Goal: Task Accomplishment & Management: Complete application form

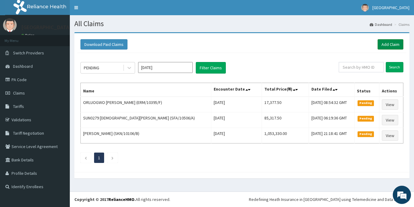
click at [391, 45] on link "Add Claim" at bounding box center [390, 44] width 26 height 10
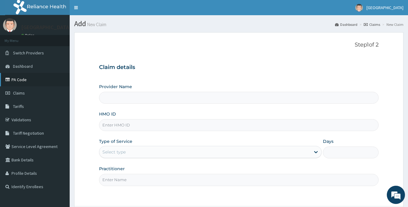
click at [23, 78] on link "PA Code" at bounding box center [35, 79] width 70 height 13
type input "[GEOGRAPHIC_DATA]"
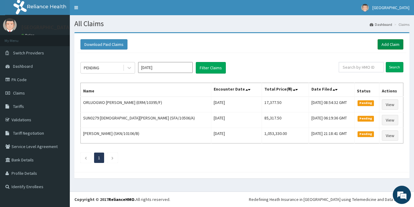
click at [386, 44] on link "Add Claim" at bounding box center [390, 44] width 26 height 10
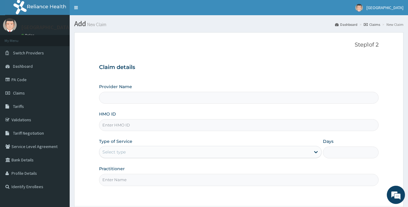
type input "[GEOGRAPHIC_DATA]"
click at [144, 125] on input "HMO ID" at bounding box center [239, 125] width 280 height 12
type input "bpo/10006/b"
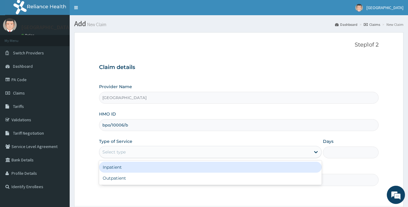
click at [128, 152] on div "Select type" at bounding box center [204, 152] width 211 height 10
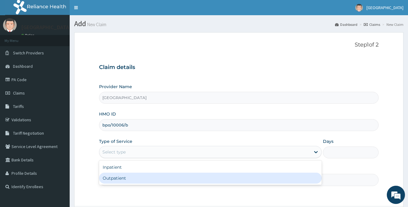
click at [126, 177] on div "Outpatient" at bounding box center [210, 177] width 223 height 11
type input "1"
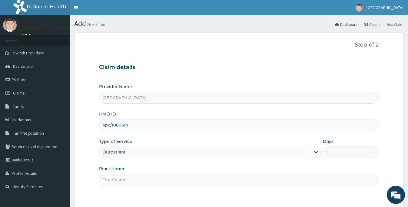
click at [129, 177] on input "Practitioner" at bounding box center [239, 179] width 280 height 12
type input "DR. NKURI"
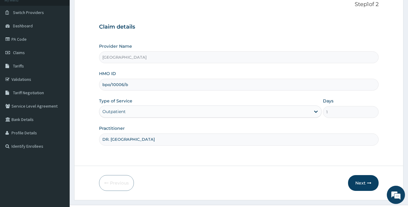
scroll to position [54, 0]
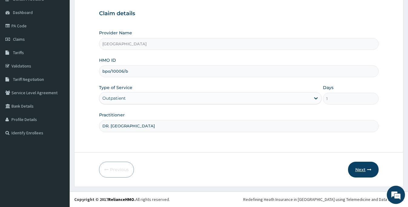
click at [364, 170] on button "Next" at bounding box center [363, 169] width 31 height 16
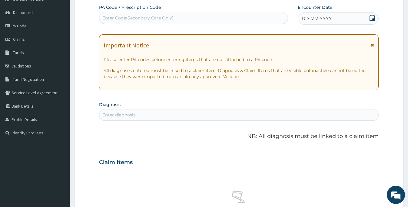
click at [334, 18] on div "DD-MM-YYYY" at bounding box center [338, 18] width 81 height 12
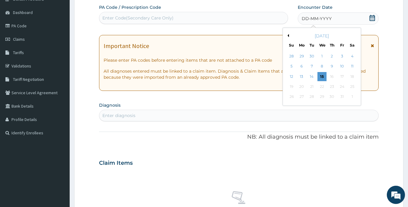
click at [288, 35] on button "Previous Month" at bounding box center [287, 35] width 3 height 3
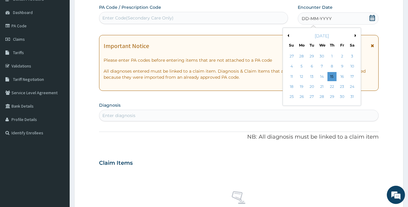
click at [288, 35] on button "Previous Month" at bounding box center [287, 35] width 3 height 3
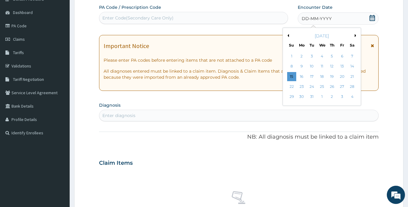
click at [355, 36] on button "Next Month" at bounding box center [356, 35] width 3 height 3
drag, startPoint x: 312, startPoint y: 87, endPoint x: 279, endPoint y: 89, distance: 33.5
click at [312, 87] on div "21" at bounding box center [311, 86] width 9 height 9
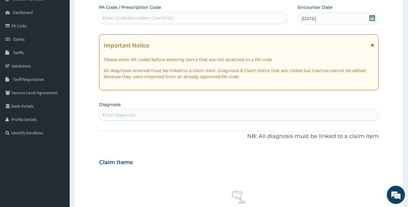
click at [140, 112] on div "Enter diagnosis" at bounding box center [238, 115] width 279 height 10
type input "p"
type input "labour"
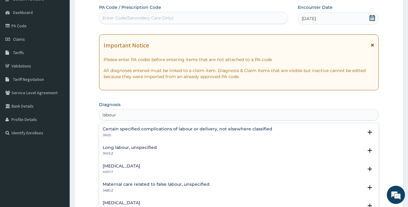
click at [133, 146] on h4 "Long labour, unspecified" at bounding box center [130, 147] width 54 height 5
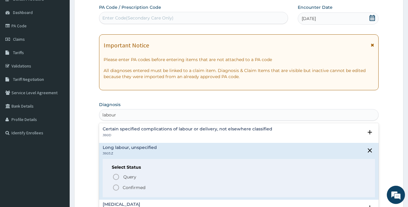
click at [126, 189] on p "Confirmed" at bounding box center [134, 187] width 23 height 6
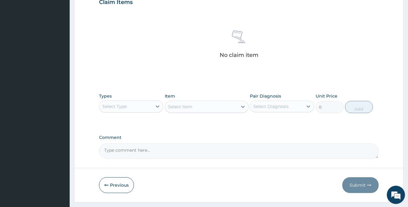
scroll to position [215, 0]
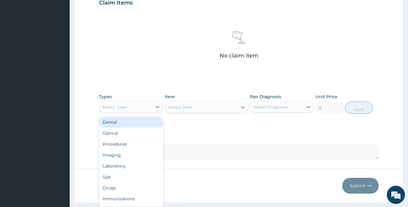
click at [148, 110] on div "Select Type" at bounding box center [125, 107] width 53 height 10
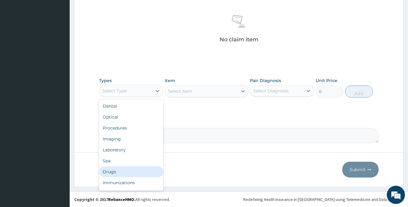
click at [125, 171] on div "Drugs" at bounding box center [131, 171] width 64 height 11
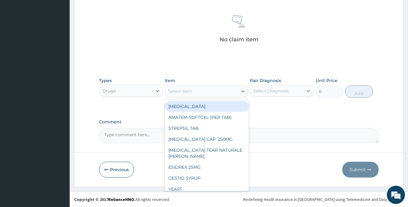
click at [190, 92] on div "Select Item" at bounding box center [180, 91] width 24 height 6
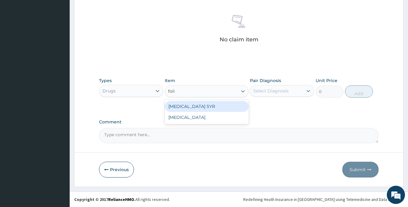
type input "folic"
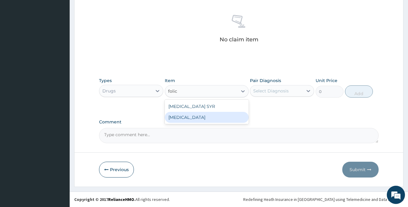
click at [194, 118] on div "FOLIC ACID" at bounding box center [207, 117] width 84 height 11
type input "12.5"
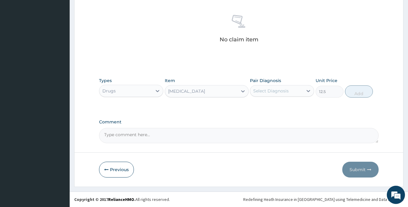
click at [264, 96] on div "Select Diagnosis" at bounding box center [282, 91] width 64 height 12
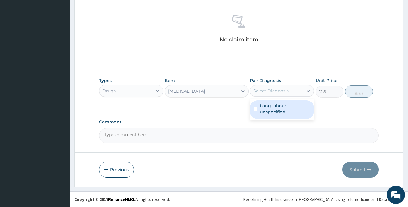
click at [269, 105] on label "Long labour, unspecified" at bounding box center [285, 108] width 51 height 12
checkbox input "true"
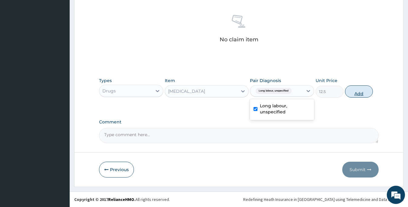
click at [360, 91] on button "Add" at bounding box center [359, 91] width 28 height 12
type input "0"
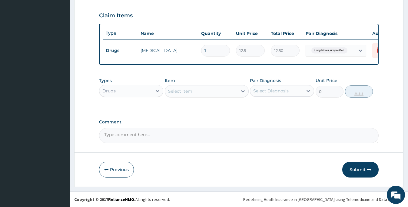
scroll to position [207, 0]
type input "14"
type input "175.00"
type input "14"
click at [197, 86] on div "Select Item" at bounding box center [201, 91] width 72 height 10
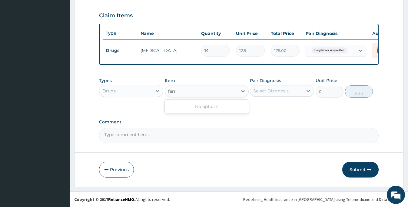
type input "fer"
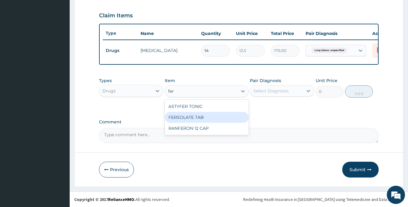
drag, startPoint x: 205, startPoint y: 120, endPoint x: 251, endPoint y: 105, distance: 48.0
click at [207, 119] on div "FERSOLATE TAB" at bounding box center [207, 117] width 84 height 11
type input "10"
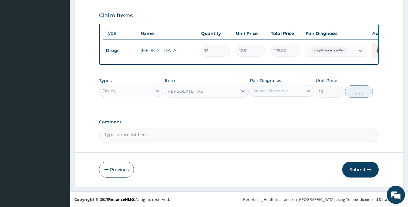
click at [266, 90] on div "Select Diagnosis" at bounding box center [271, 91] width 35 height 6
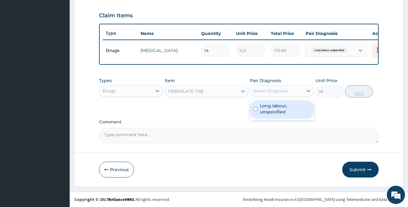
drag, startPoint x: 275, startPoint y: 111, endPoint x: 358, endPoint y: 94, distance: 84.2
click at [275, 111] on label "Long labour, unspecified" at bounding box center [285, 108] width 51 height 12
checkbox input "true"
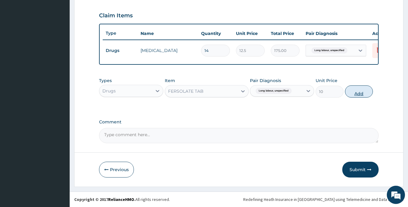
drag, startPoint x: 361, startPoint y: 91, endPoint x: 203, endPoint y: 55, distance: 162.2
click at [361, 91] on button "Add" at bounding box center [359, 91] width 28 height 12
type input "0"
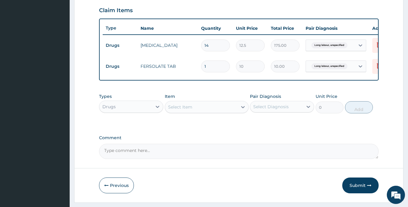
type input "14"
type input "140.00"
type input "14"
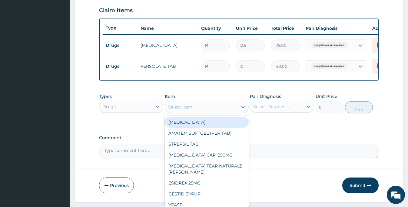
click at [193, 112] on div "Select Item" at bounding box center [201, 107] width 72 height 10
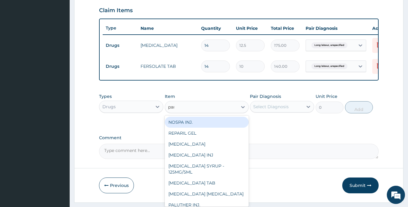
type input "para"
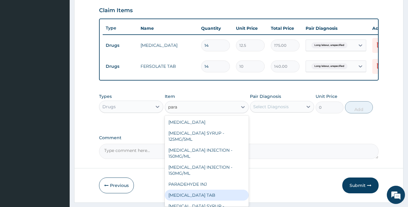
drag, startPoint x: 218, startPoint y: 197, endPoint x: 256, endPoint y: 154, distance: 57.2
click at [218, 196] on div "PARACETAMOL TAB" at bounding box center [207, 194] width 84 height 11
type input "7.5"
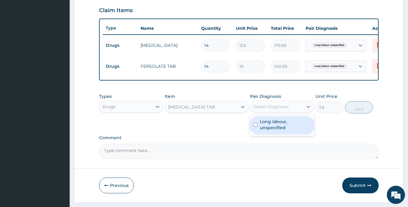
click at [286, 109] on div "Select Diagnosis" at bounding box center [271, 106] width 35 height 6
click at [284, 126] on label "Long labour, unspecified" at bounding box center [285, 124] width 51 height 12
checkbox input "true"
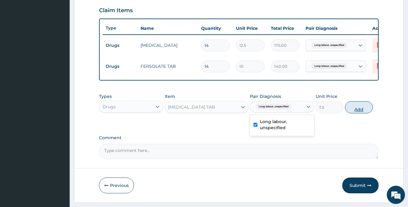
click at [355, 111] on button "Add" at bounding box center [359, 107] width 28 height 12
type input "0"
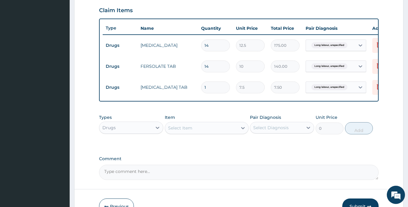
type input "15"
type input "112.50"
type input "1"
type input "7.50"
type input "12"
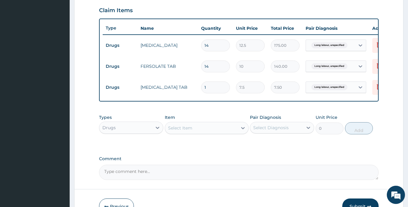
type input "90.00"
type input "12"
click at [203, 133] on div "Select Item" at bounding box center [201, 128] width 72 height 10
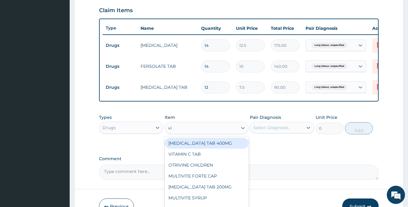
type input "vit"
drag, startPoint x: 199, startPoint y: 148, endPoint x: 210, endPoint y: 142, distance: 12.5
click at [200, 146] on div "VITAMIN C TAB" at bounding box center [207, 142] width 84 height 11
type input "10"
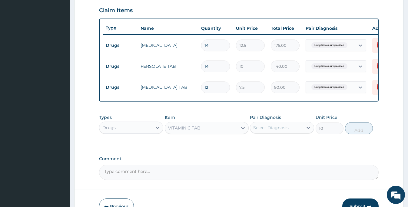
click at [283, 128] on div "Select Diagnosis" at bounding box center [276, 128] width 53 height 10
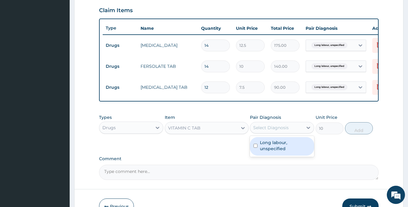
click at [275, 146] on label "Long labour, unspecified" at bounding box center [285, 145] width 51 height 12
checkbox input "true"
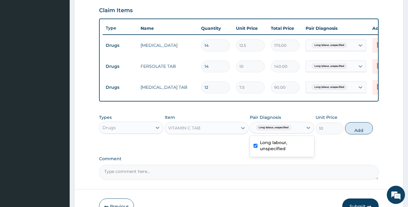
click at [360, 134] on button "Add" at bounding box center [359, 128] width 28 height 12
type input "0"
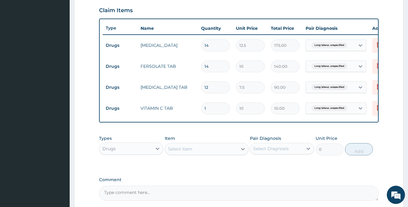
click at [192, 108] on tr "Drugs VITAMIN C TAB 1 10 10.00 Long labour, unspecified Delete" at bounding box center [251, 108] width 297 height 21
type input "4"
type input "40.00"
type input "42"
type input "420.00"
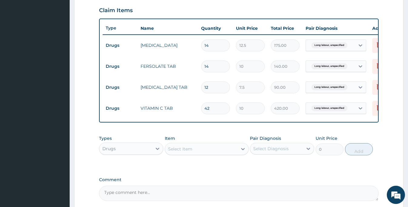
type input "42"
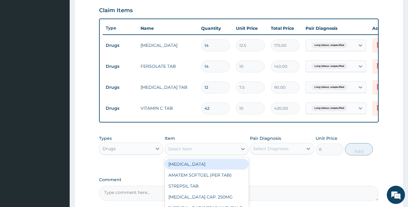
click at [181, 152] on div "Select Item" at bounding box center [180, 149] width 24 height 6
type input "flag"
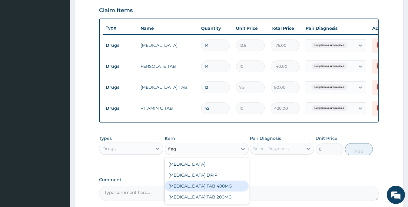
click at [200, 188] on div "FLAGYL TAB 400MG" at bounding box center [207, 185] width 84 height 11
type input "15"
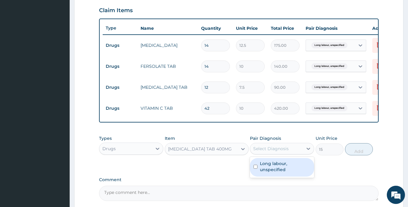
click at [269, 151] on div "Select Diagnosis" at bounding box center [271, 148] width 35 height 6
drag, startPoint x: 267, startPoint y: 173, endPoint x: 321, endPoint y: 161, distance: 55.7
click at [272, 170] on label "Long labour, unspecified" at bounding box center [285, 166] width 51 height 12
checkbox input "true"
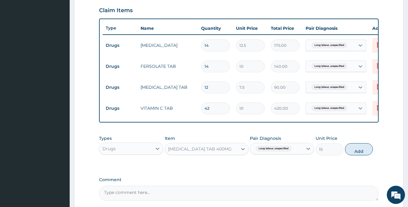
drag, startPoint x: 359, startPoint y: 154, endPoint x: 327, endPoint y: 162, distance: 33.2
click at [359, 153] on button "Add" at bounding box center [359, 149] width 28 height 12
type input "0"
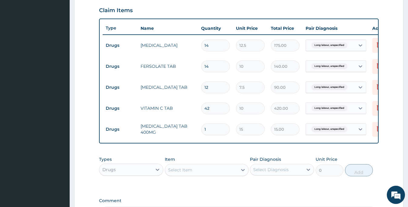
drag, startPoint x: 216, startPoint y: 129, endPoint x: 183, endPoint y: 130, distance: 32.8
click at [183, 130] on tr "Drugs FLAGYL TAB 400MG 1 15 15.00 Long labour, unspecified Delete" at bounding box center [251, 129] width 297 height 21
type input "15"
type input "225.00"
type input "15"
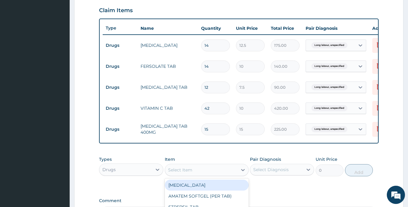
click at [215, 174] on div "Select Item" at bounding box center [201, 170] width 72 height 10
type input "cefu"
click at [202, 187] on div "CEFUROXIME 250MG" at bounding box center [207, 184] width 84 height 11
type input "200"
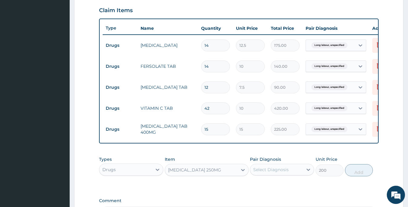
click at [262, 172] on div "Select Diagnosis" at bounding box center [271, 169] width 35 height 6
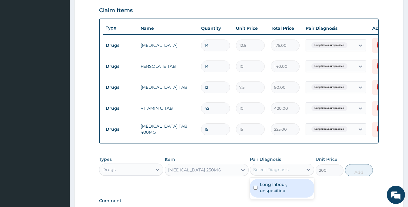
click at [269, 189] on label "Long labour, unspecified" at bounding box center [285, 187] width 51 height 12
checkbox input "true"
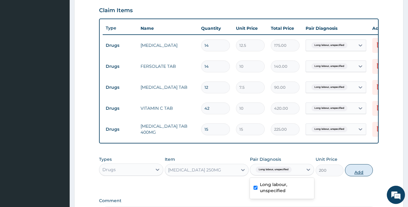
click at [355, 174] on button "Add" at bounding box center [359, 170] width 28 height 12
type input "0"
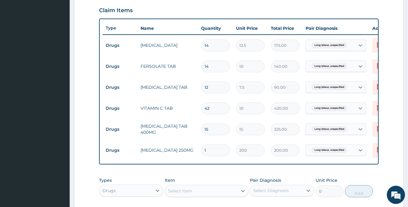
drag, startPoint x: 215, startPoint y: 150, endPoint x: 190, endPoint y: 152, distance: 25.2
click at [190, 152] on tr "Drugs CEFUROXIME 250MG 1 200 200.00 Long labour, unspecified Delete" at bounding box center [251, 149] width 297 height 21
type input "2"
type input "400.00"
type input "20"
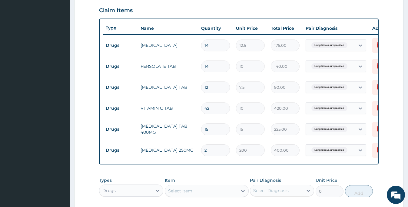
type input "4000.00"
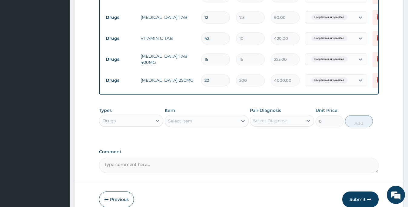
scroll to position [280, 0]
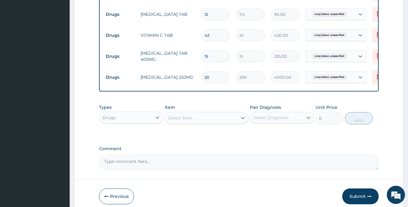
type input "20"
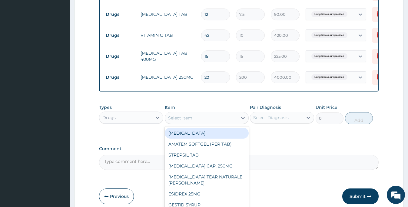
click at [215, 123] on div "Select Item" at bounding box center [201, 118] width 72 height 10
click at [132, 122] on div "Drugs" at bounding box center [125, 118] width 53 height 10
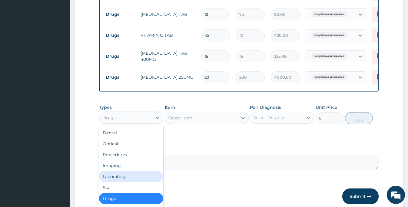
click at [125, 180] on div "Laboratory" at bounding box center [131, 176] width 64 height 11
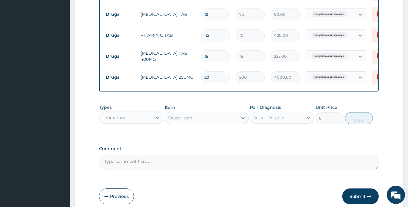
click at [218, 123] on div "Select Item" at bounding box center [201, 118] width 72 height 10
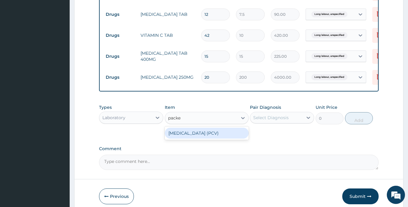
type input "packed"
click at [209, 138] on div "PACKED CELL VOLUME (PCV)" at bounding box center [207, 132] width 84 height 11
type input "1000"
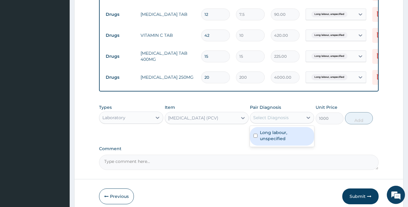
click at [276, 120] on div "Select Diagnosis" at bounding box center [271, 117] width 35 height 6
click at [272, 141] on label "Long labour, unspecified" at bounding box center [285, 135] width 51 height 12
checkbox input "true"
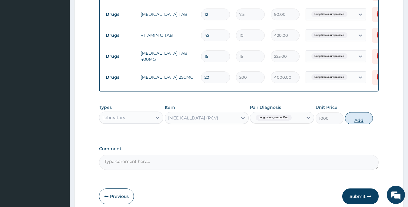
click at [356, 124] on button "Add" at bounding box center [359, 118] width 28 height 12
type input "0"
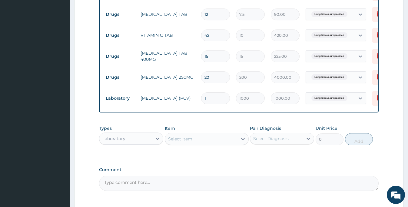
click at [186, 142] on div "Select Item" at bounding box center [180, 139] width 24 height 6
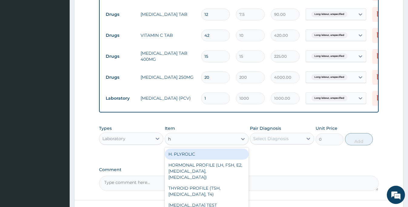
type input "hb"
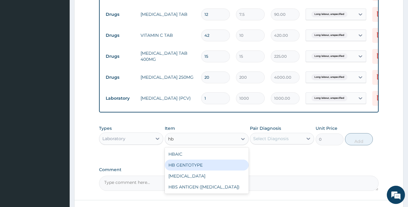
click at [195, 169] on div "HB GENTOTYPE" at bounding box center [207, 164] width 84 height 11
type input "1000"
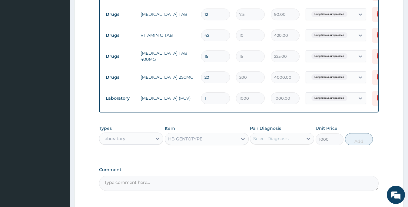
click at [285, 141] on div "Select Diagnosis" at bounding box center [271, 138] width 35 height 6
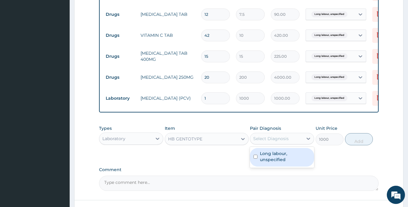
click at [290, 158] on label "Long labour, unspecified" at bounding box center [285, 156] width 51 height 12
checkbox input "true"
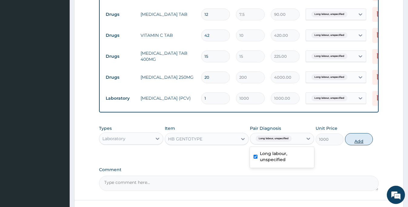
click at [364, 145] on button "Add" at bounding box center [359, 139] width 28 height 12
type input "0"
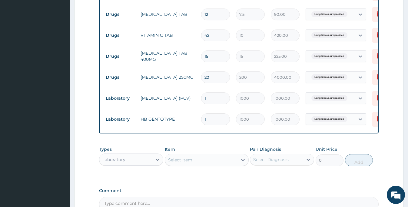
scroll to position [354, 0]
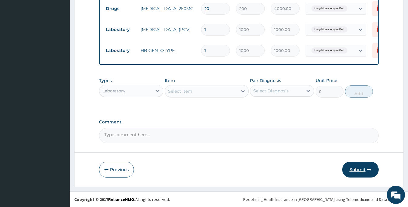
click at [360, 171] on button "Submit" at bounding box center [361, 169] width 36 height 16
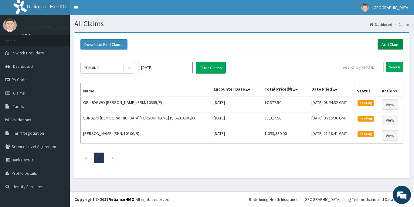
click at [390, 46] on link "Add Claim" at bounding box center [390, 44] width 26 height 10
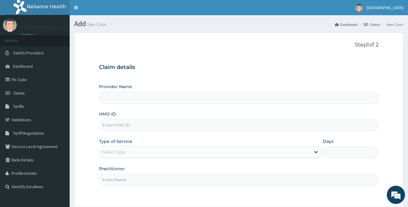
click at [161, 124] on input "HMO ID" at bounding box center [239, 125] width 280 height 12
type input "[GEOGRAPHIC_DATA]"
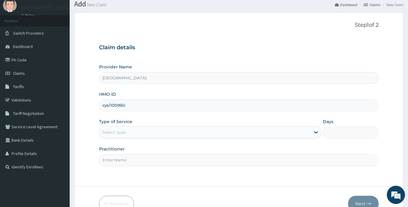
scroll to position [30, 0]
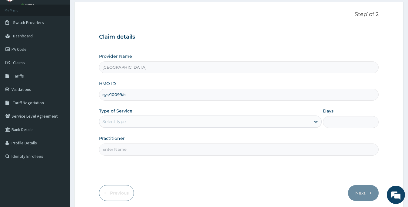
type input "cys/10099/c"
click at [142, 120] on div "Select type" at bounding box center [204, 121] width 211 height 10
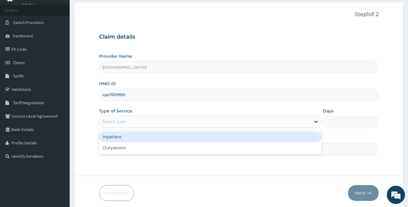
click at [133, 141] on div "Inpatient" at bounding box center [210, 136] width 223 height 11
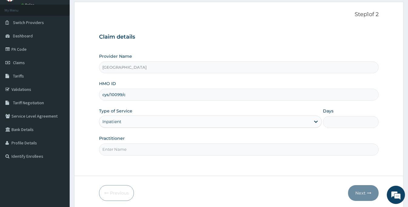
click at [141, 120] on div "Inpatient" at bounding box center [204, 121] width 211 height 10
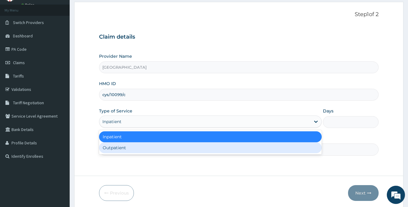
click at [131, 147] on div "Outpatient" at bounding box center [210, 147] width 223 height 11
type input "1"
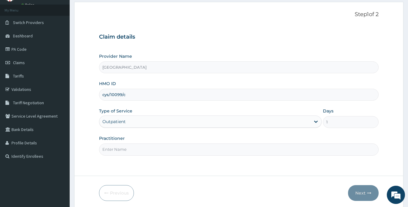
click at [140, 148] on input "Practitioner" at bounding box center [239, 149] width 280 height 12
type input "DR. NKURI"
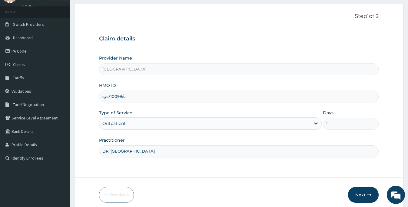
scroll to position [45, 0]
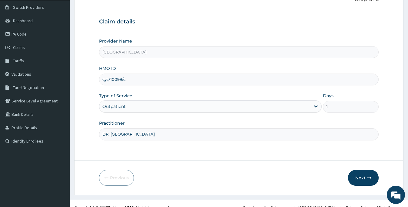
click at [363, 177] on button "Next" at bounding box center [363, 178] width 31 height 16
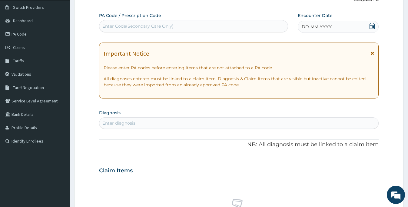
drag, startPoint x: 345, startPoint y: 26, endPoint x: 326, endPoint y: 35, distance: 21.2
click at [343, 28] on div "DD-MM-YYYY" at bounding box center [338, 27] width 81 height 12
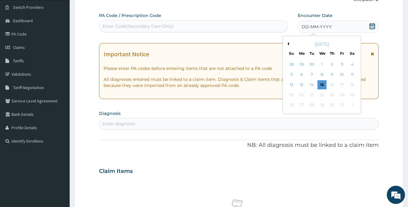
click at [288, 43] on button "Previous Month" at bounding box center [287, 43] width 3 height 3
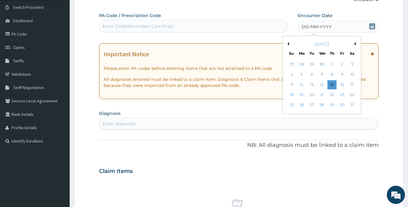
click at [288, 43] on button "Previous Month" at bounding box center [287, 43] width 3 height 3
click at [309, 95] on div "21" at bounding box center [311, 94] width 9 height 9
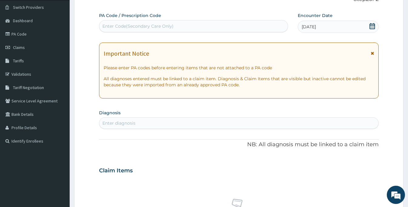
click at [145, 123] on div "Enter diagnosis" at bounding box center [238, 123] width 279 height 10
type input "emesis"
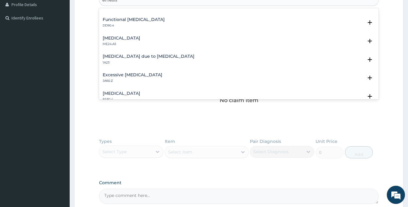
scroll to position [0, 0]
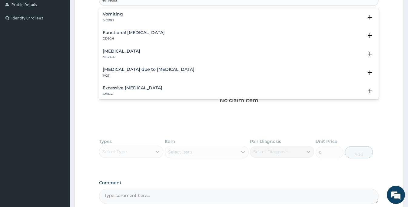
click at [122, 15] on h4 "Vomiting" at bounding box center [113, 14] width 20 height 5
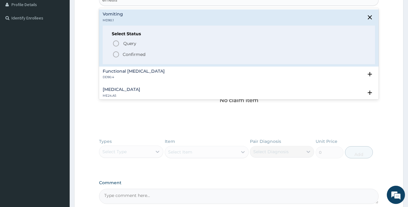
click at [128, 56] on p "Confirmed" at bounding box center [134, 54] width 23 height 6
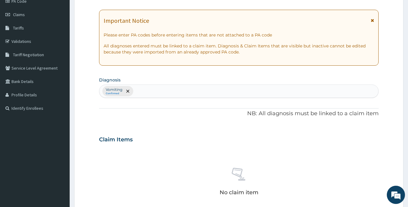
scroll to position [76, 0]
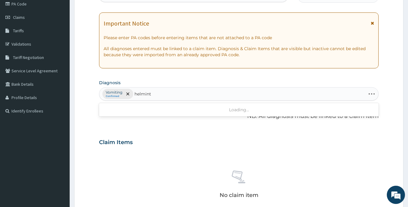
type input "helminth"
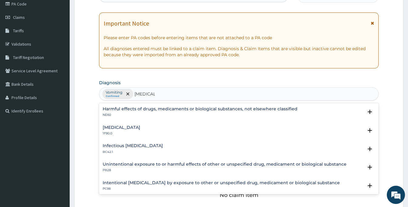
click at [133, 145] on h4 "Infectious myocarditis" at bounding box center [133, 145] width 60 height 5
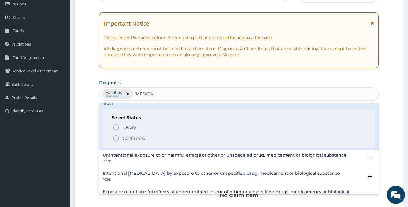
scroll to position [61, 0]
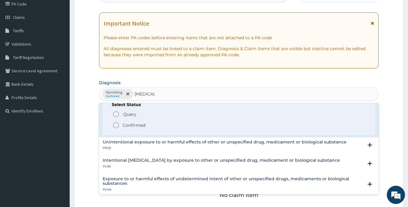
click at [142, 126] on p "Confirmed" at bounding box center [134, 125] width 23 height 6
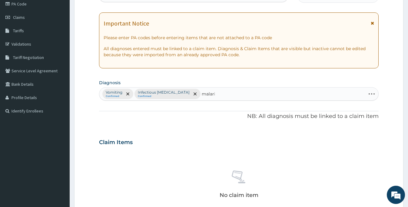
type input "malaria"
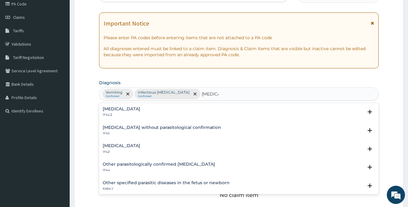
click at [125, 146] on h4 "Malaria, unspecified" at bounding box center [122, 145] width 38 height 5
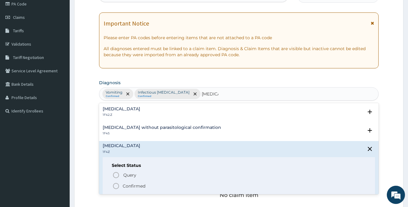
click at [129, 182] on span "Confirmed" at bounding box center [240, 185] width 254 height 7
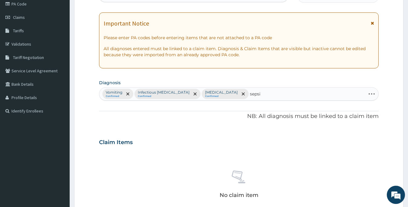
type input "sepsis"
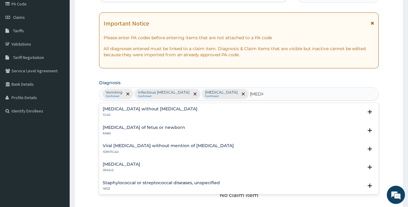
scroll to position [3, 0]
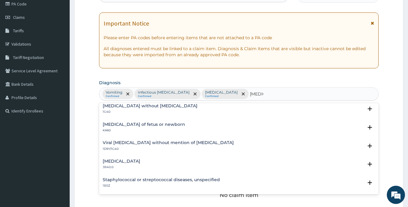
click at [128, 108] on h4 "Sepsis without septic shock" at bounding box center [150, 105] width 95 height 5
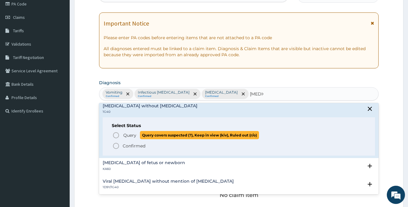
click at [129, 134] on span "Query" at bounding box center [129, 135] width 13 height 6
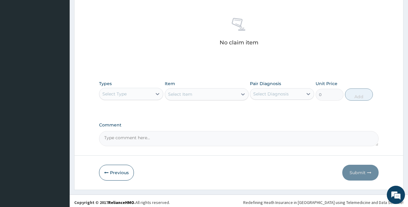
scroll to position [231, 0]
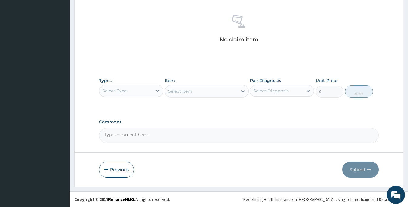
click at [135, 89] on div "Select Type" at bounding box center [125, 91] width 53 height 10
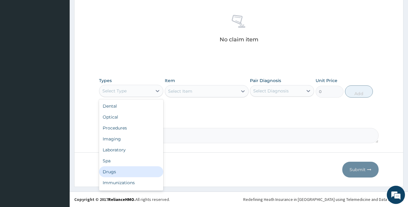
click at [118, 170] on div "Drugs" at bounding box center [131, 171] width 64 height 11
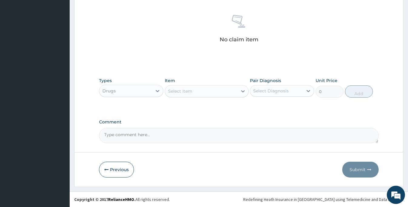
click at [202, 94] on div "Select Item" at bounding box center [201, 91] width 72 height 10
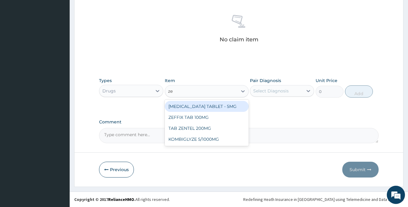
type input "zen"
click at [204, 109] on div "TAB ZENTEL 200MG" at bounding box center [207, 106] width 84 height 11
type input "200"
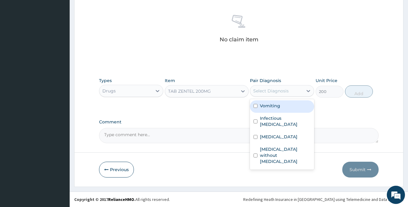
click at [270, 90] on div "Select Diagnosis" at bounding box center [271, 91] width 35 height 6
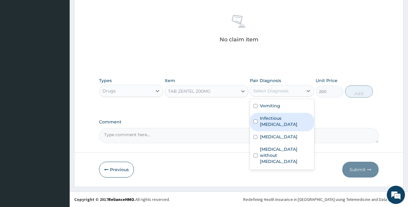
drag, startPoint x: 274, startPoint y: 117, endPoint x: 318, endPoint y: 106, distance: 45.7
click at [275, 117] on label "Infectious myocarditis" at bounding box center [285, 121] width 51 height 12
checkbox input "true"
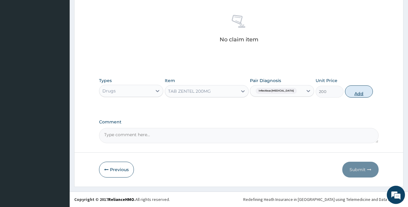
click at [353, 90] on button "Add" at bounding box center [359, 91] width 28 height 12
type input "0"
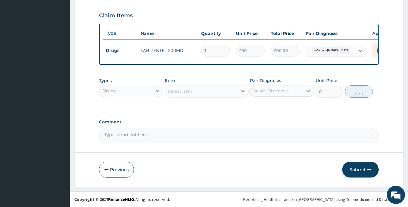
drag, startPoint x: 201, startPoint y: 44, endPoint x: 197, endPoint y: 44, distance: 4.2
click at [197, 44] on tr "Drugs TAB ZENTEL 200MG 1 200 200.00 Infectious myocarditis Delete" at bounding box center [251, 50] width 297 height 21
type input "2"
type input "400.00"
type input "2"
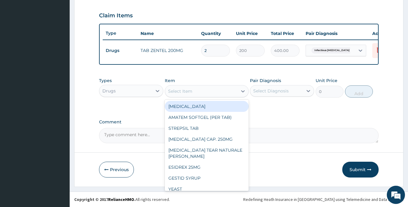
click at [214, 89] on div "Select Item" at bounding box center [201, 91] width 72 height 10
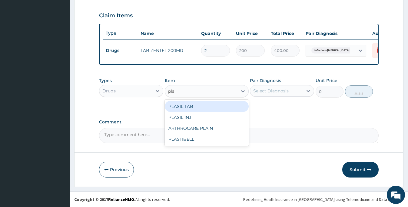
type input "plas"
click at [193, 106] on div "PLASIL TAB" at bounding box center [207, 106] width 84 height 11
type input "32.5"
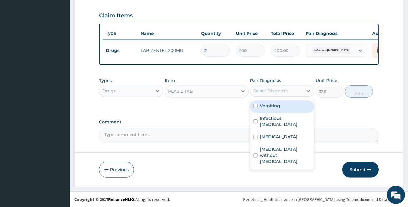
drag, startPoint x: 287, startPoint y: 88, endPoint x: 287, endPoint y: 97, distance: 9.4
click at [287, 88] on div "Select Diagnosis" at bounding box center [271, 91] width 35 height 6
drag, startPoint x: 287, startPoint y: 106, endPoint x: 287, endPoint y: 115, distance: 9.4
click at [287, 106] on div "Vomiting" at bounding box center [282, 106] width 64 height 12
checkbox input "true"
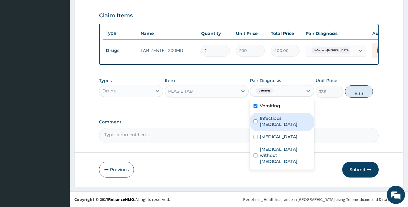
click at [288, 118] on label "Infectious myocarditis" at bounding box center [285, 121] width 51 height 12
checkbox input "true"
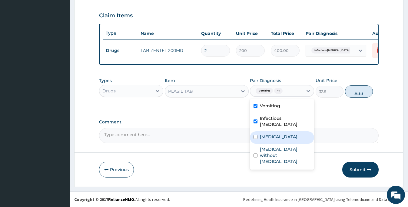
click at [286, 133] on label "Malaria, unspecified" at bounding box center [279, 136] width 38 height 6
checkbox input "true"
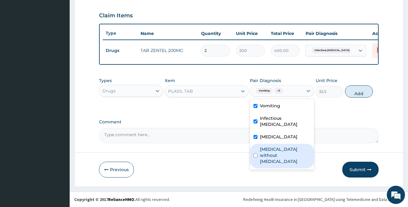
click at [280, 146] on label "Sepsis without septic shock" at bounding box center [285, 155] width 51 height 18
checkbox input "true"
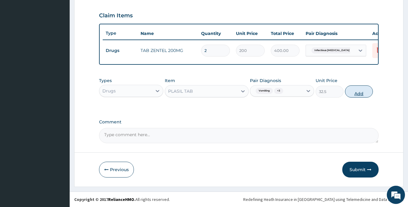
click at [356, 93] on button "Add" at bounding box center [359, 91] width 28 height 12
type input "0"
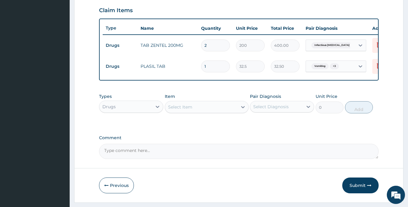
click at [150, 111] on div "Drugs" at bounding box center [125, 107] width 53 height 10
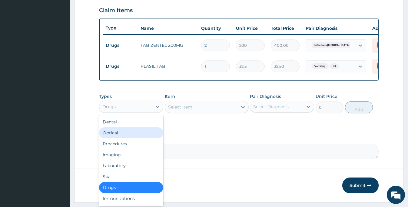
scroll to position [21, 0]
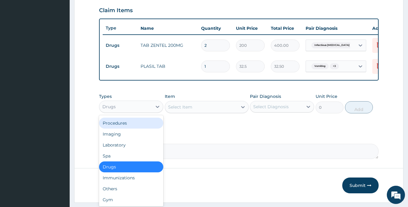
click at [128, 128] on div "Procedures" at bounding box center [131, 122] width 64 height 11
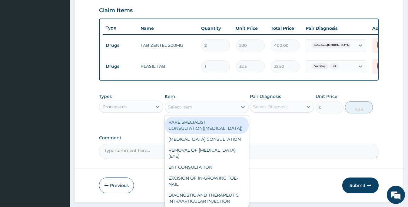
click at [215, 112] on div "Select Item" at bounding box center [201, 107] width 72 height 10
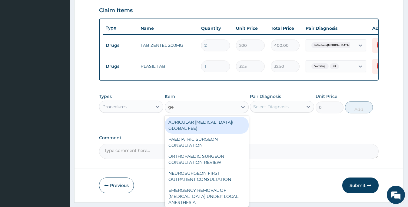
type input "gen"
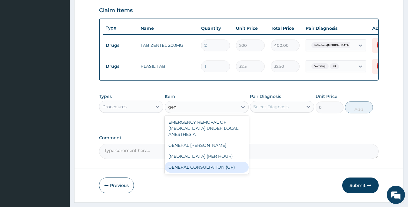
drag, startPoint x: 207, startPoint y: 170, endPoint x: 259, endPoint y: 148, distance: 55.6
click at [207, 170] on div "GENERAL CONSULTATION (GP)" at bounding box center [207, 166] width 84 height 11
type input "1500"
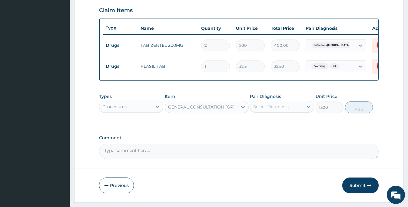
click at [282, 111] on div "Select Diagnosis" at bounding box center [276, 107] width 53 height 10
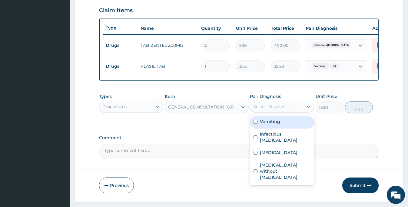
click at [284, 128] on div "Vomiting" at bounding box center [282, 122] width 64 height 12
checkbox input "true"
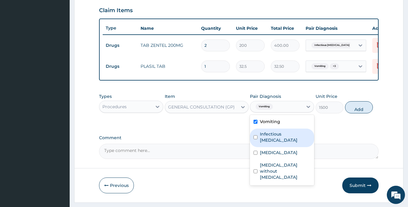
click at [284, 137] on label "Infectious myocarditis" at bounding box center [285, 137] width 51 height 12
checkbox input "true"
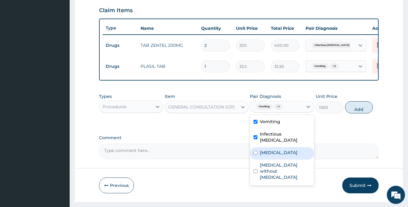
click at [281, 154] on label "Malaria, unspecified" at bounding box center [279, 152] width 38 height 6
checkbox input "true"
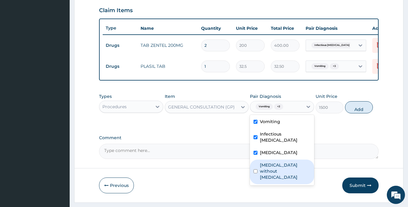
drag, startPoint x: 280, startPoint y: 165, endPoint x: 312, endPoint y: 145, distance: 37.9
click at [280, 165] on label "Sepsis without septic shock" at bounding box center [285, 171] width 51 height 18
checkbox input "true"
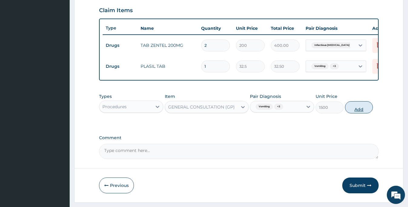
click at [358, 111] on button "Add" at bounding box center [359, 107] width 28 height 12
type input "0"
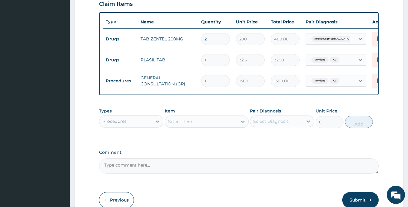
scroll to position [249, 0]
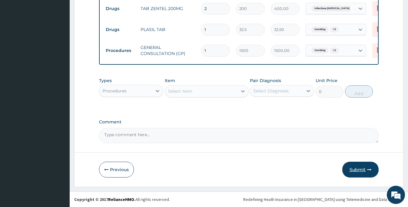
click at [351, 168] on button "Submit" at bounding box center [361, 169] width 36 height 16
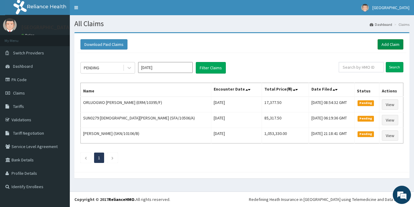
click at [389, 46] on link "Add Claim" at bounding box center [390, 44] width 26 height 10
drag, startPoint x: 387, startPoint y: 43, endPoint x: 363, endPoint y: 59, distance: 28.5
click at [387, 44] on link "Add Claim" at bounding box center [390, 44] width 26 height 10
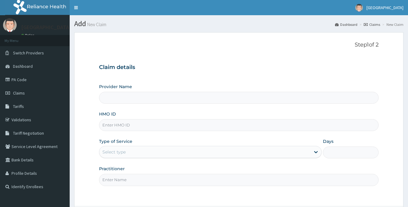
click at [132, 126] on input "HMO ID" at bounding box center [239, 125] width 280 height 12
type input "v"
type input "[GEOGRAPHIC_DATA]"
paste input "PPI/10054/A"
type input "PPI/10054/A"
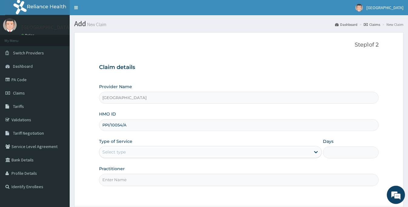
click at [138, 147] on div "Select type" at bounding box center [204, 152] width 211 height 10
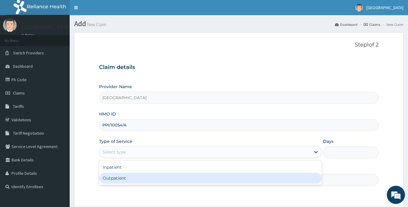
drag, startPoint x: 139, startPoint y: 180, endPoint x: 140, endPoint y: 177, distance: 3.1
click at [139, 179] on div "Outpatient" at bounding box center [210, 177] width 223 height 11
type input "1"
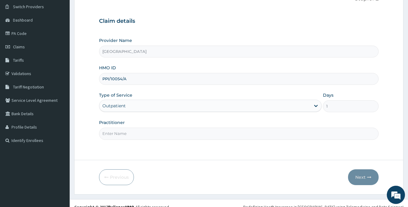
scroll to position [54, 0]
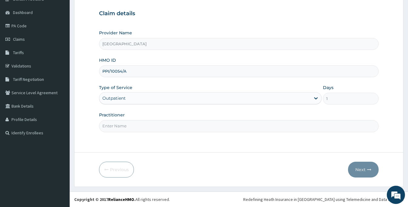
click at [169, 128] on input "Practitioner" at bounding box center [239, 126] width 280 height 12
type input "DR AMADI-OPARAELI BUDUKA"
click at [358, 172] on button "Next" at bounding box center [363, 169] width 31 height 16
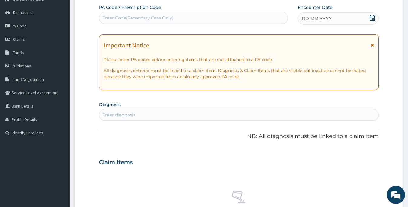
click at [329, 19] on span "DD-MM-YYYY" at bounding box center [317, 18] width 30 height 6
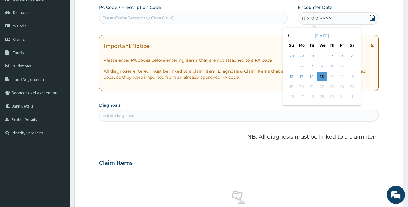
click at [289, 35] on button "Previous Month" at bounding box center [287, 35] width 3 height 3
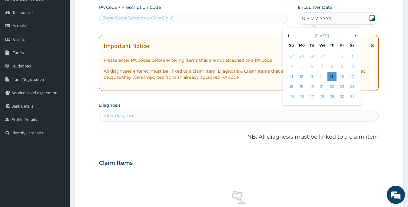
click at [289, 35] on button "Previous Month" at bounding box center [287, 35] width 3 height 3
click at [312, 86] on div "21" at bounding box center [311, 86] width 9 height 9
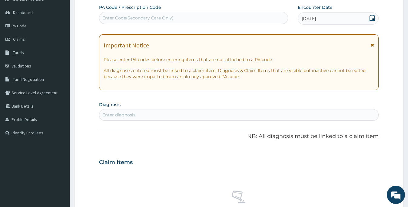
click at [164, 117] on div "Enter diagnosis" at bounding box center [238, 115] width 279 height 10
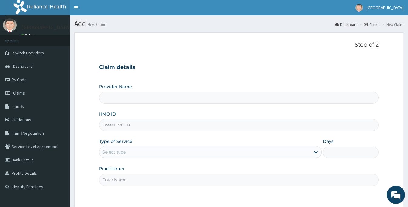
type input "[GEOGRAPHIC_DATA]"
click at [128, 129] on input "HMO ID" at bounding box center [239, 125] width 280 height 12
drag, startPoint x: 123, startPoint y: 122, endPoint x: 87, endPoint y: 126, distance: 36.0
click at [87, 126] on form "Step 1 of 2 Claim details Provider Name [GEOGRAPHIC_DATA] HMO ID ppl/ Type of S…" at bounding box center [239, 136] width 330 height 208
type input "ppl/"
